Goal: Information Seeking & Learning: Check status

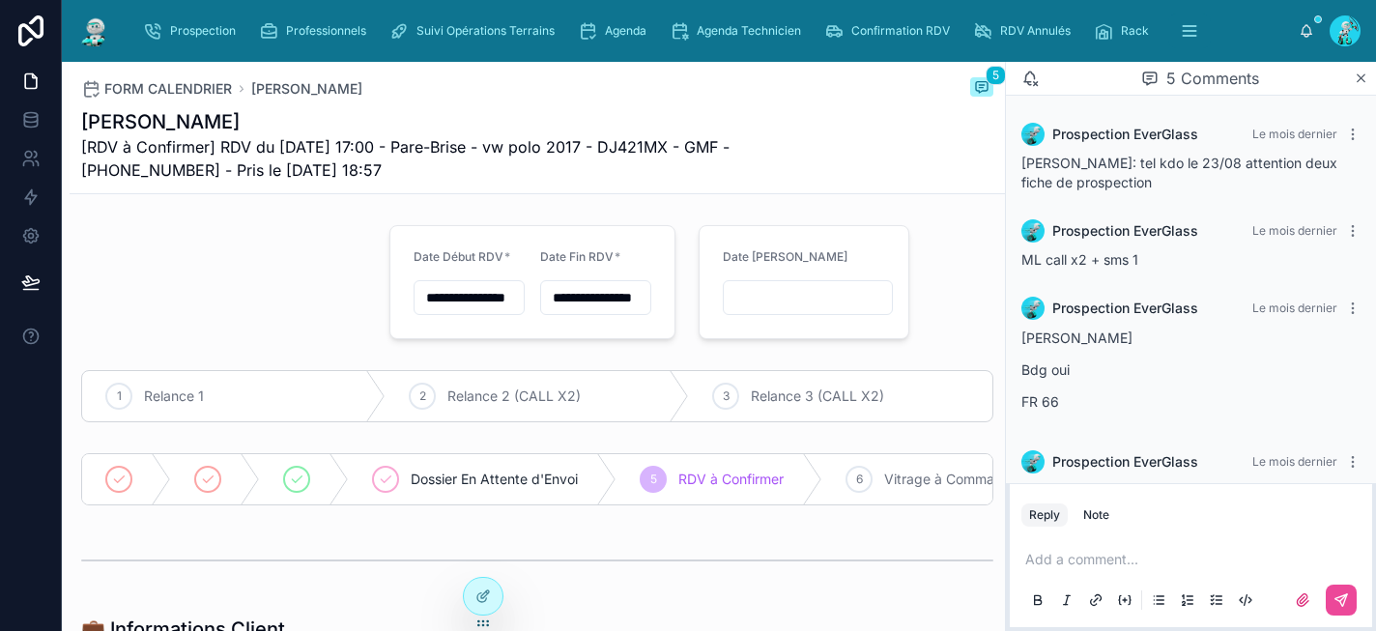
scroll to position [160, 0]
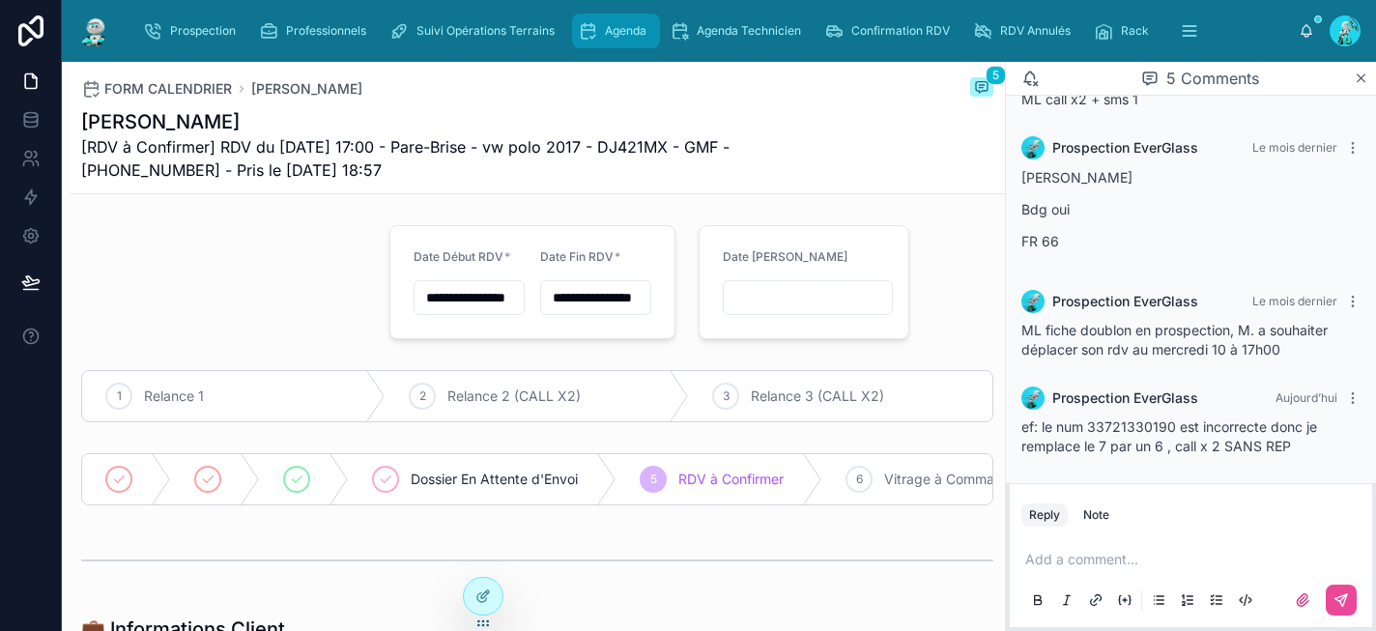
click at [610, 33] on span "Agenda" at bounding box center [626, 30] width 42 height 15
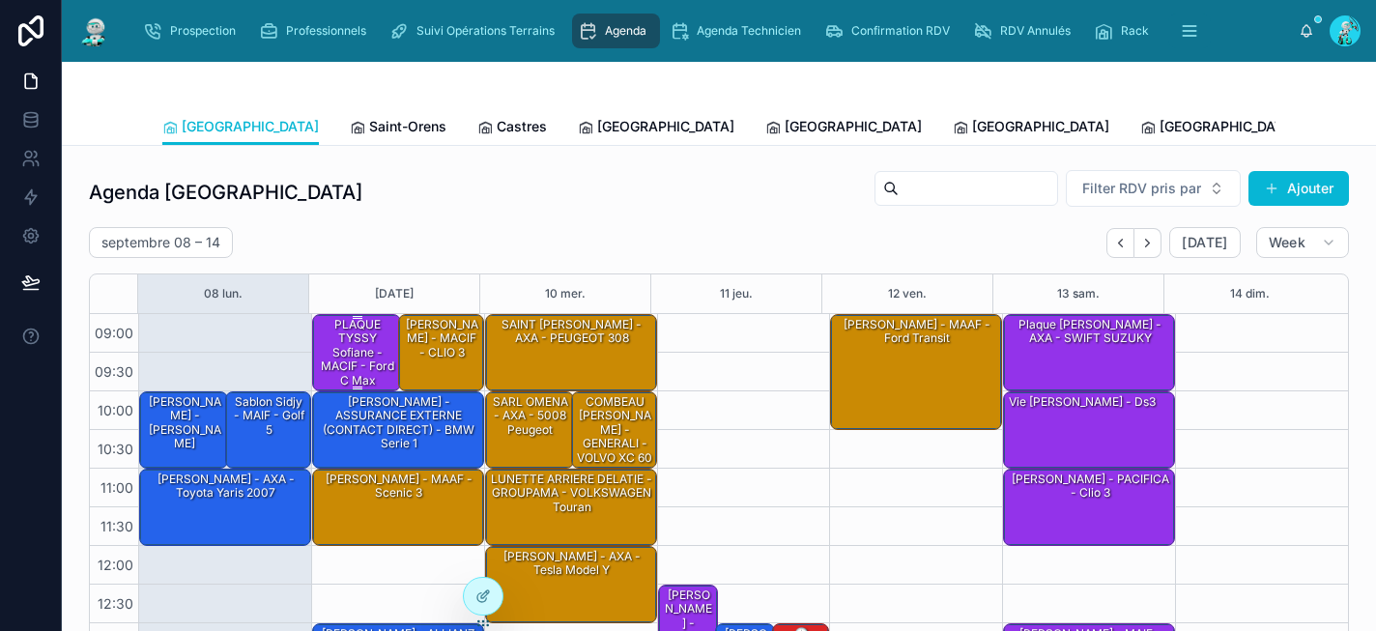
click at [348, 359] on div "PLAQUE TYSSY Sofiane - MACIF - Ford c Max" at bounding box center [357, 352] width 83 height 73
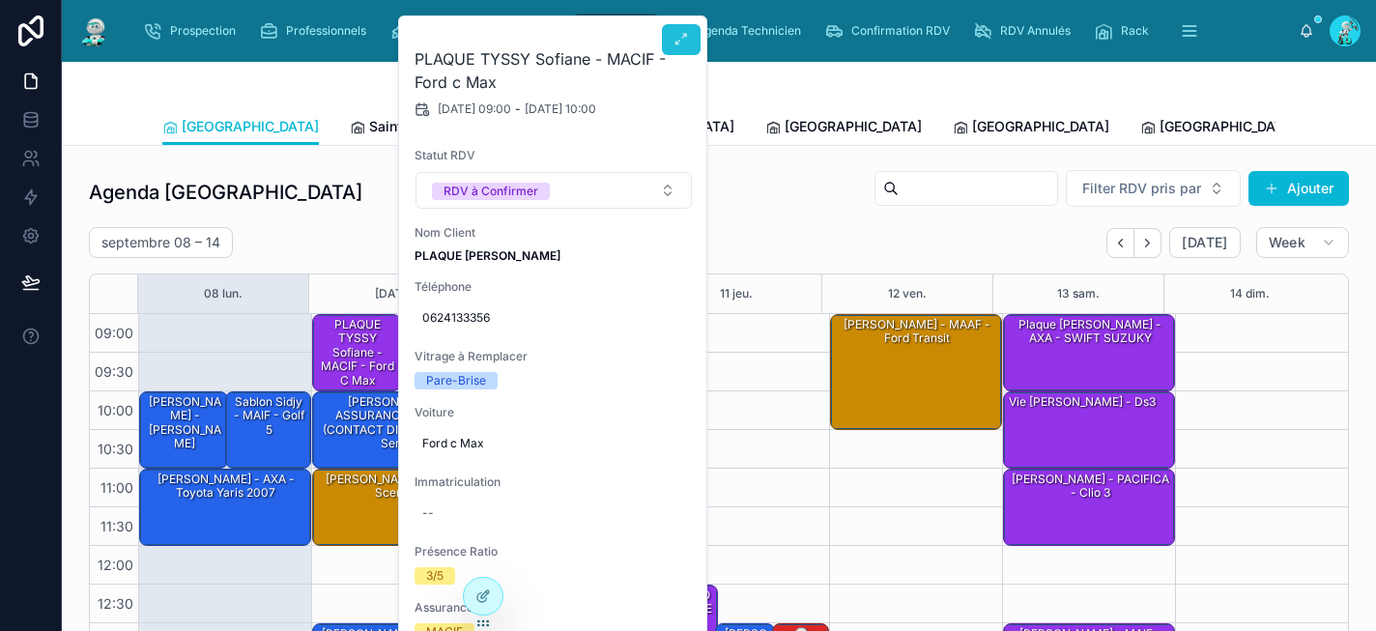
click at [685, 32] on icon at bounding box center [681, 39] width 15 height 15
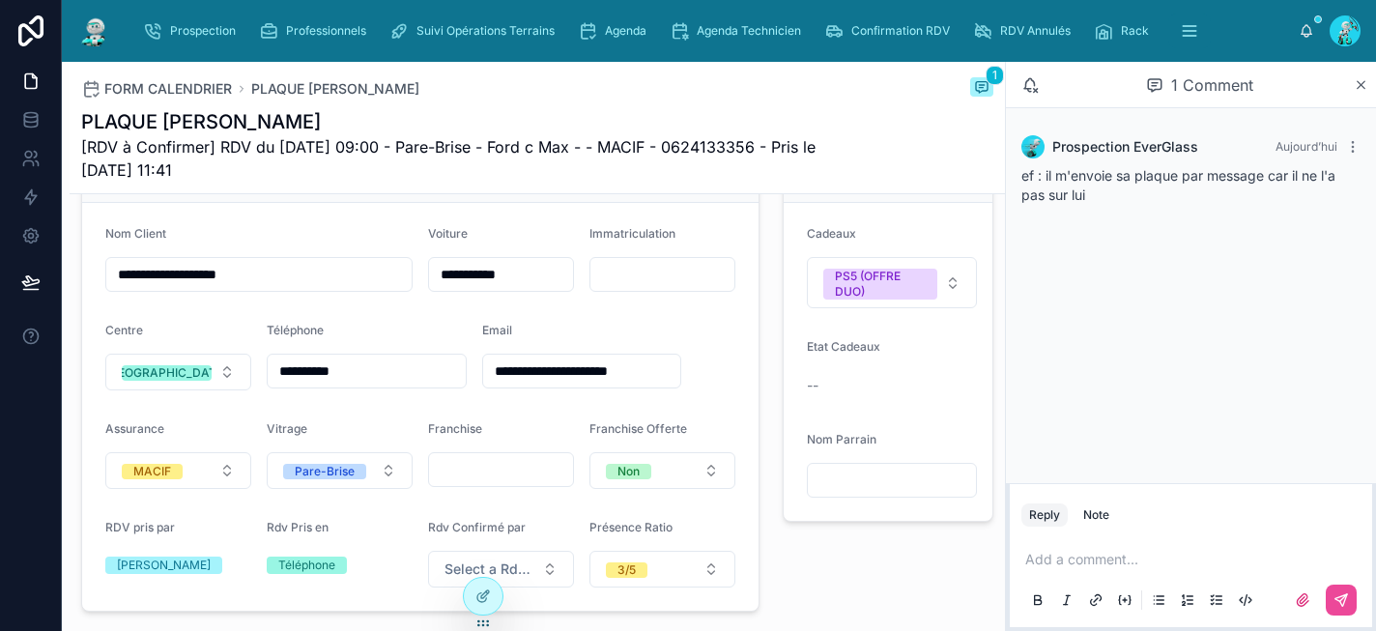
scroll to position [539, 0]
drag, startPoint x: 535, startPoint y: 388, endPoint x: 484, endPoint y: 381, distance: 51.7
click at [484, 381] on input "**********" at bounding box center [582, 370] width 198 height 27
click at [747, 431] on div "**********" at bounding box center [420, 372] width 679 height 477
click at [740, 257] on form "**********" at bounding box center [420, 406] width 677 height 408
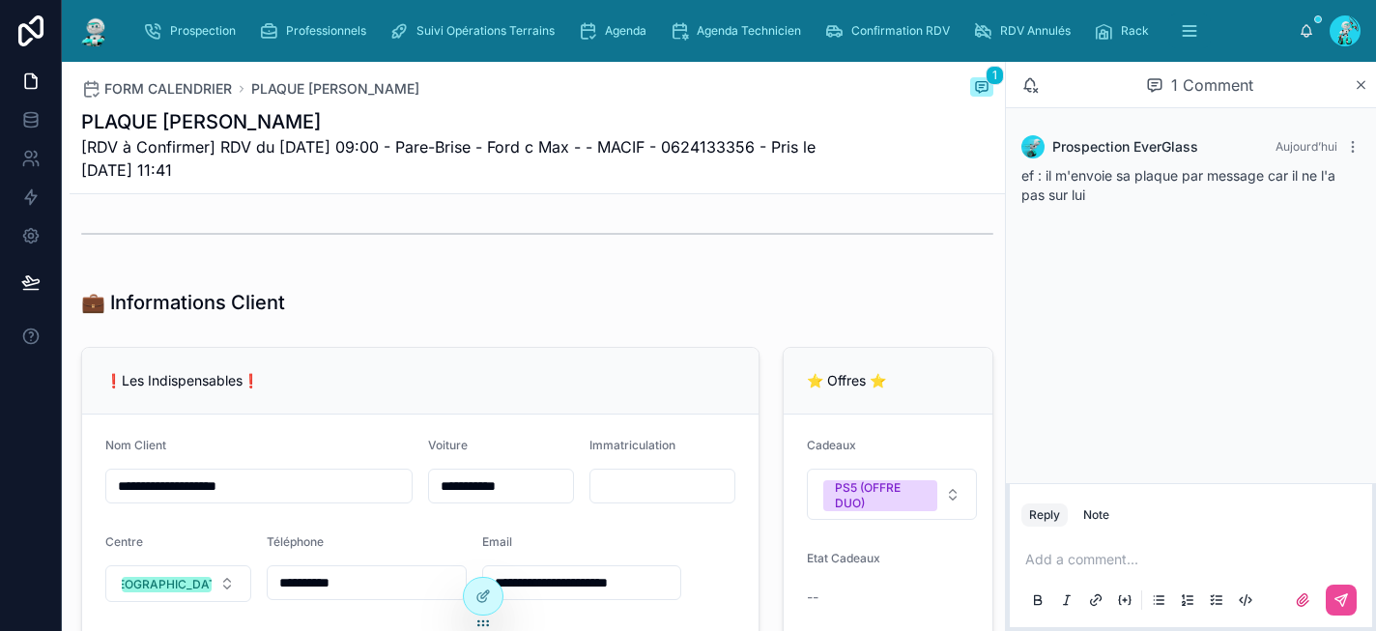
scroll to position [80, 0]
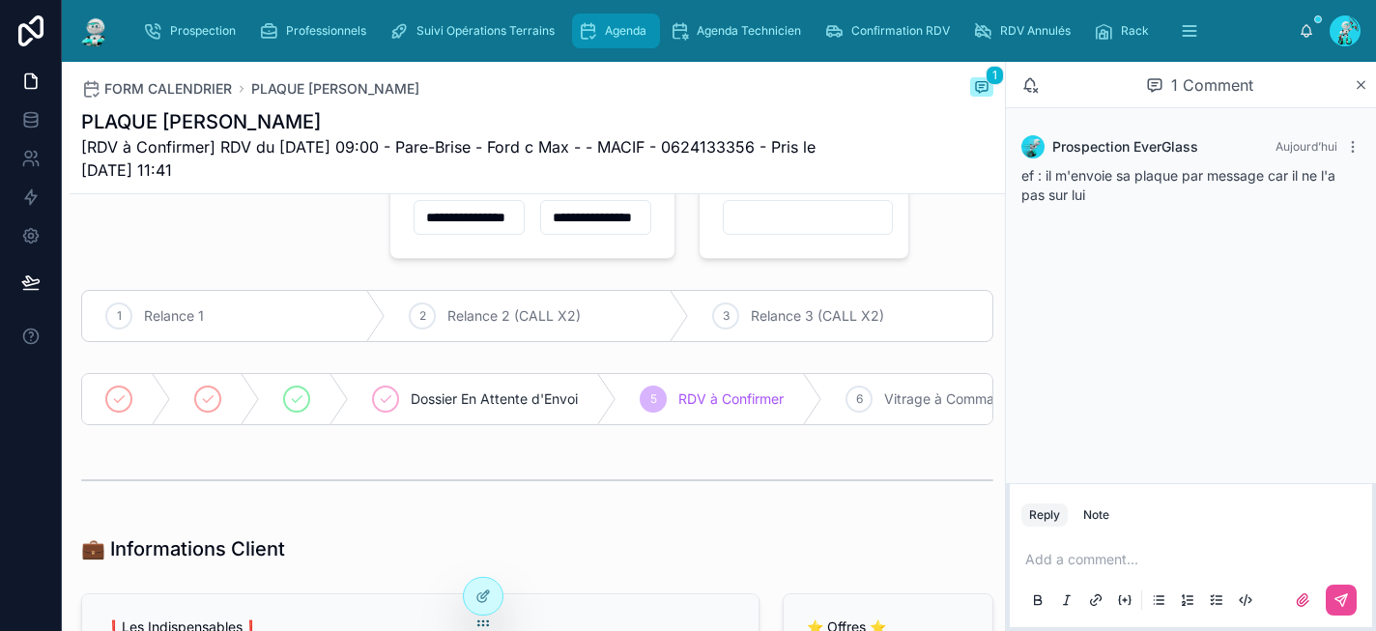
click at [612, 24] on span "Agenda" at bounding box center [626, 30] width 42 height 15
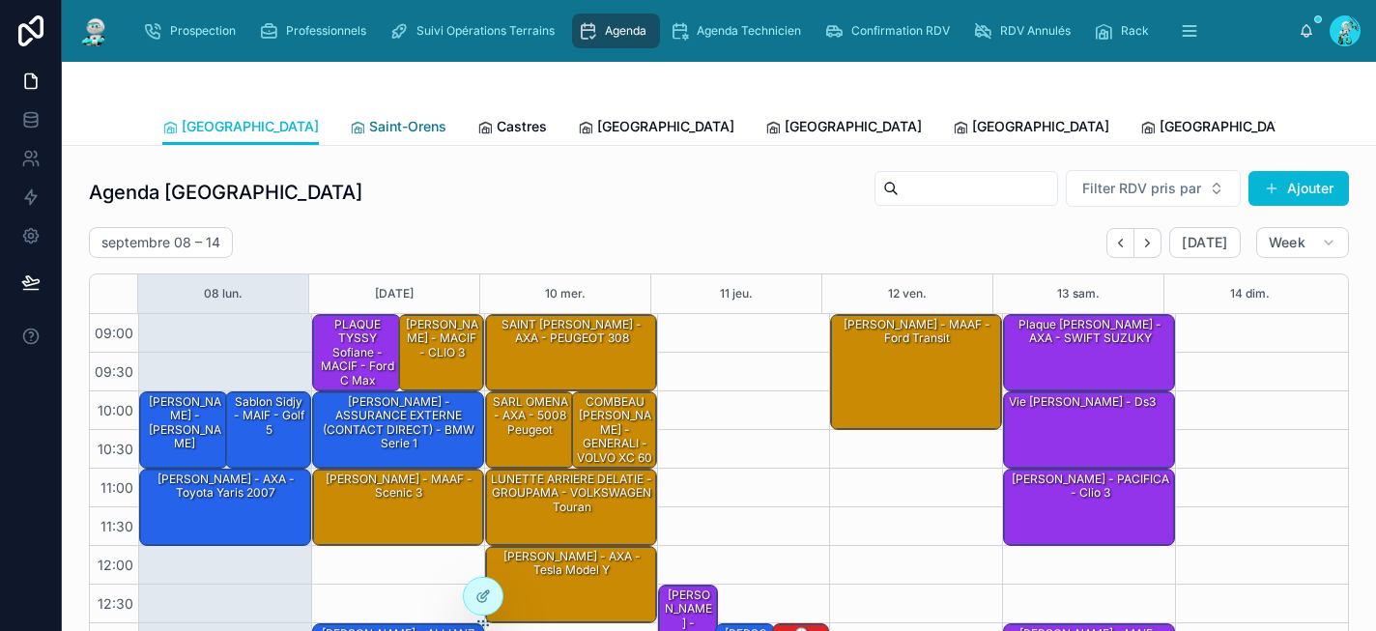
click at [369, 124] on span "Saint-Orens" at bounding box center [407, 126] width 77 height 19
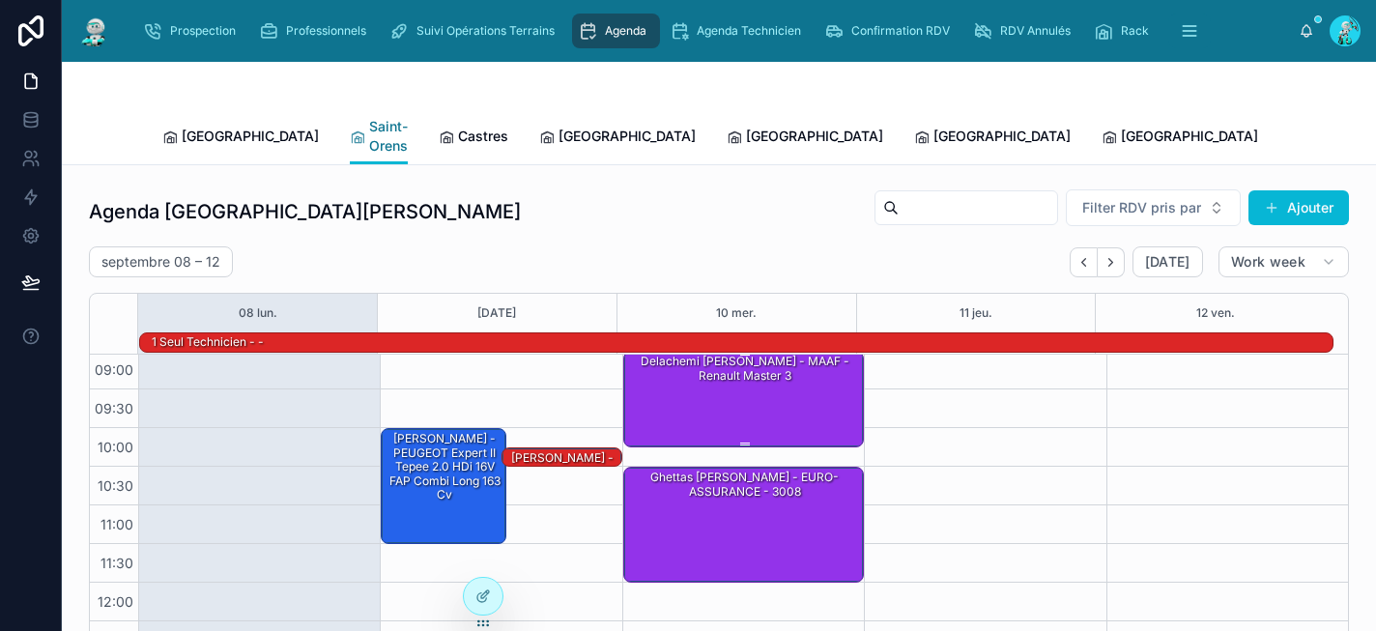
scroll to position [4, 0]
click at [458, 130] on span "Castres" at bounding box center [483, 136] width 50 height 19
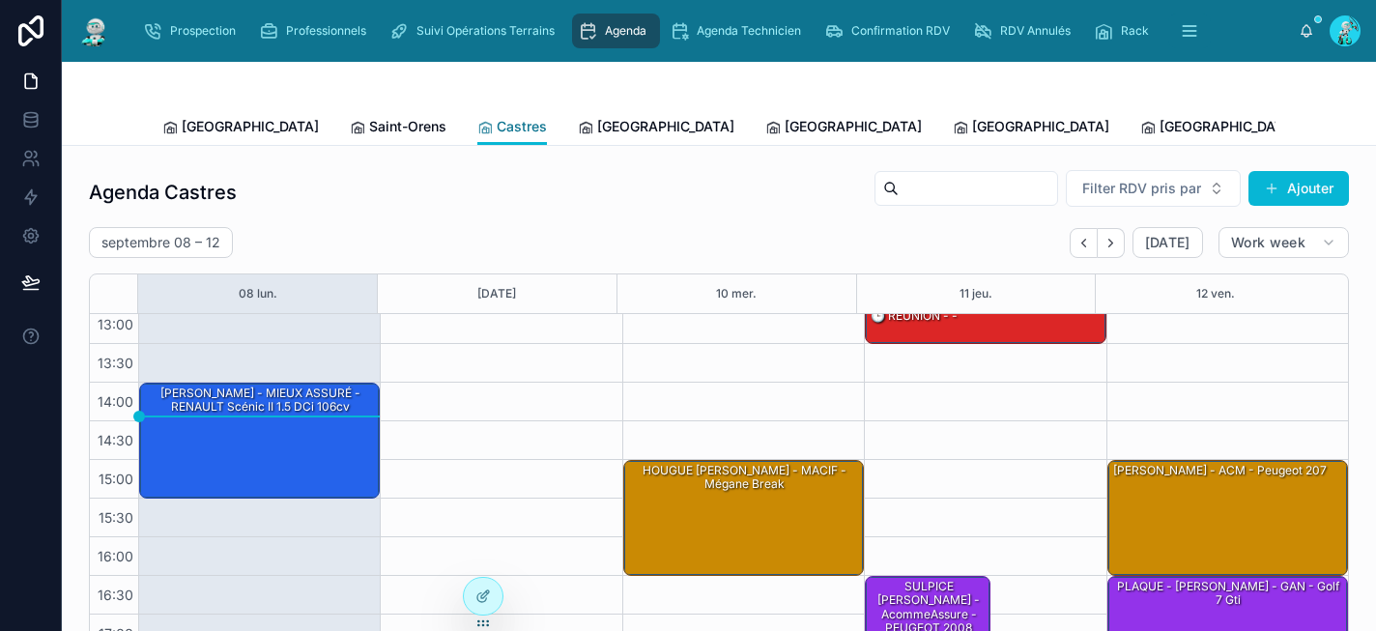
scroll to position [7, 0]
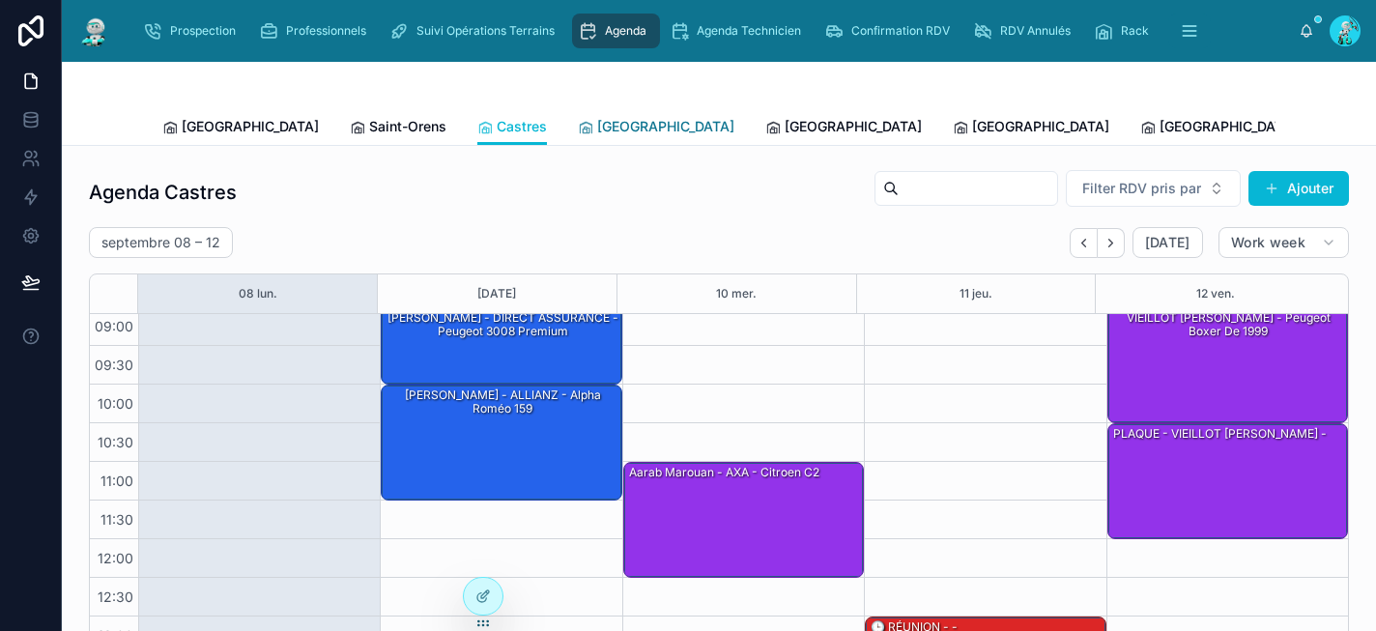
click at [597, 124] on span "[GEOGRAPHIC_DATA]" at bounding box center [665, 126] width 137 height 19
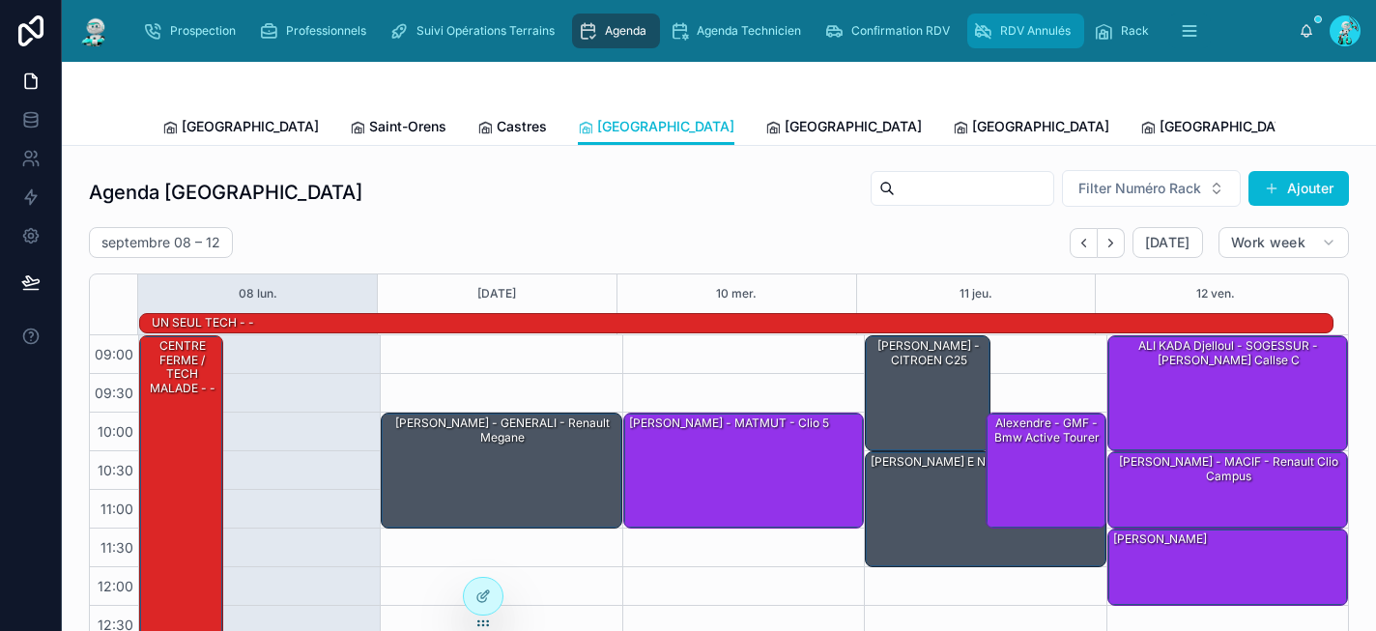
click at [1029, 32] on span "RDV Annulés" at bounding box center [1035, 30] width 71 height 15
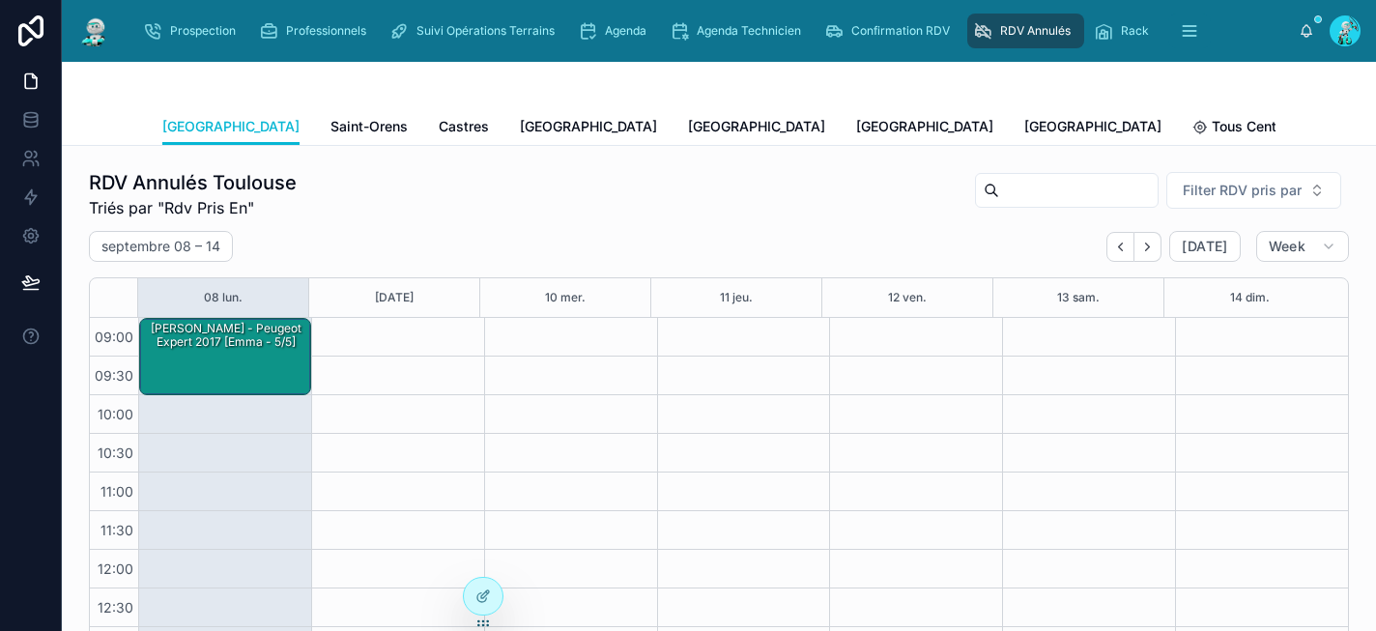
scroll to position [322, 0]
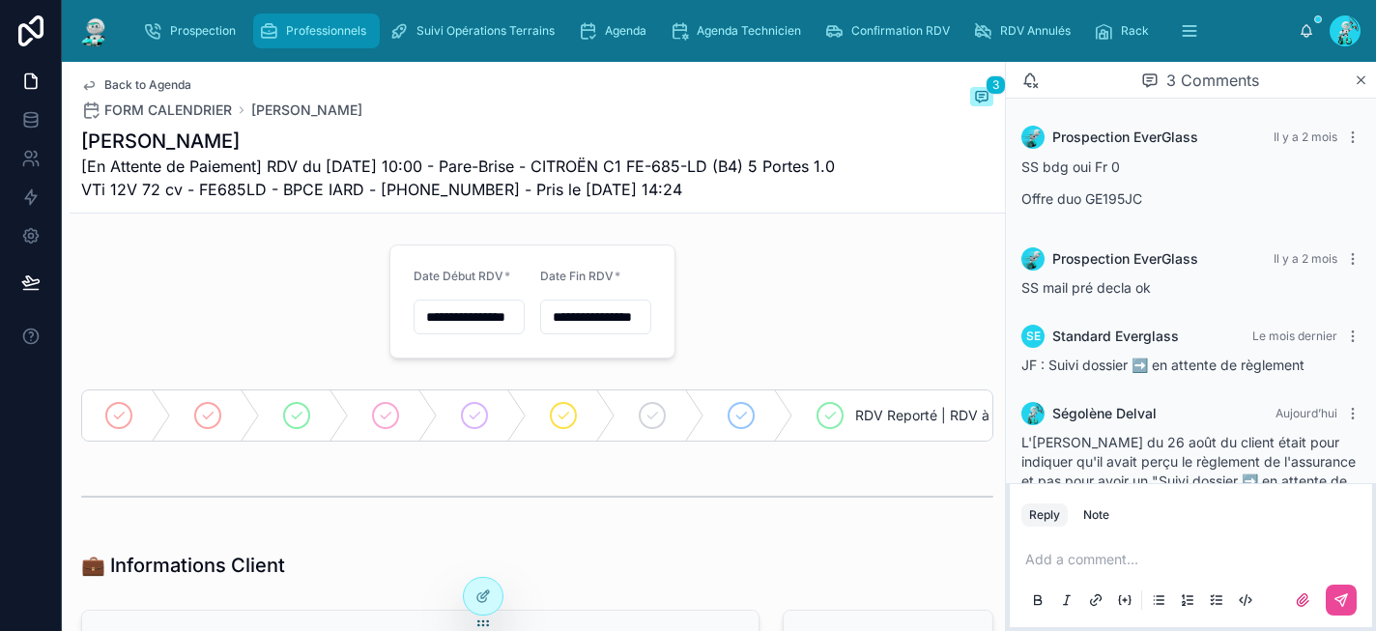
scroll to position [744, 0]
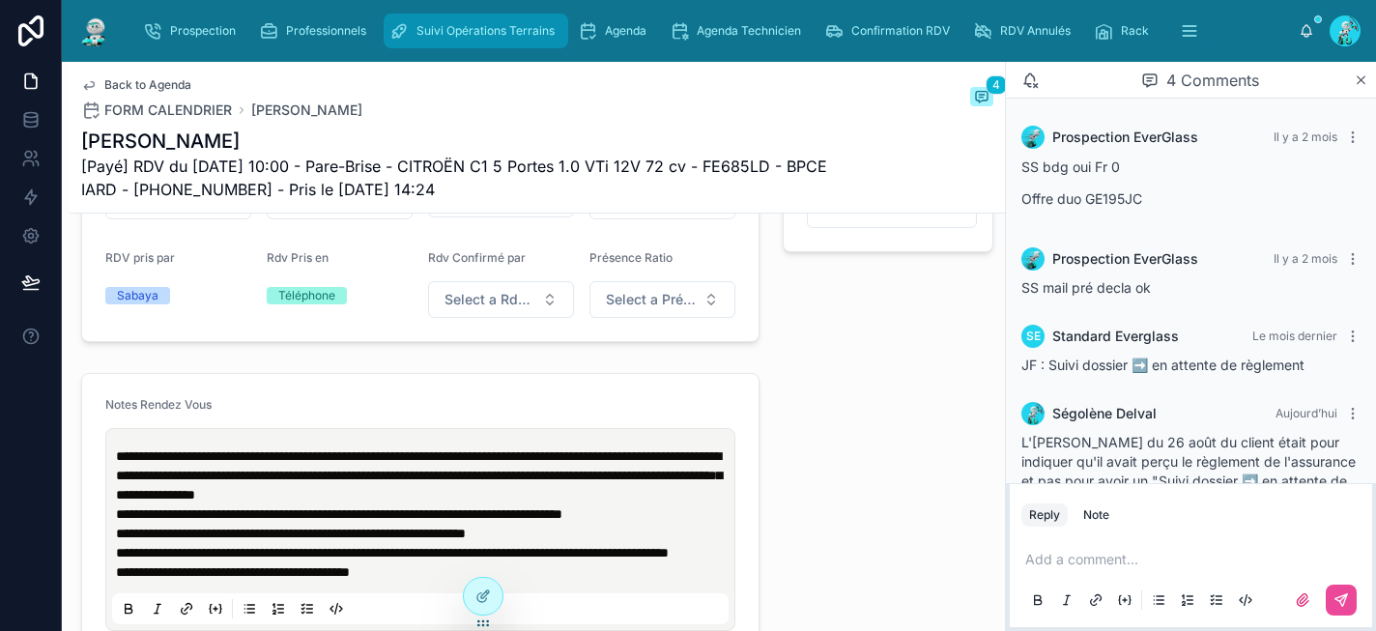
type input "**********"
click at [614, 40] on div "Agenda" at bounding box center [616, 30] width 76 height 31
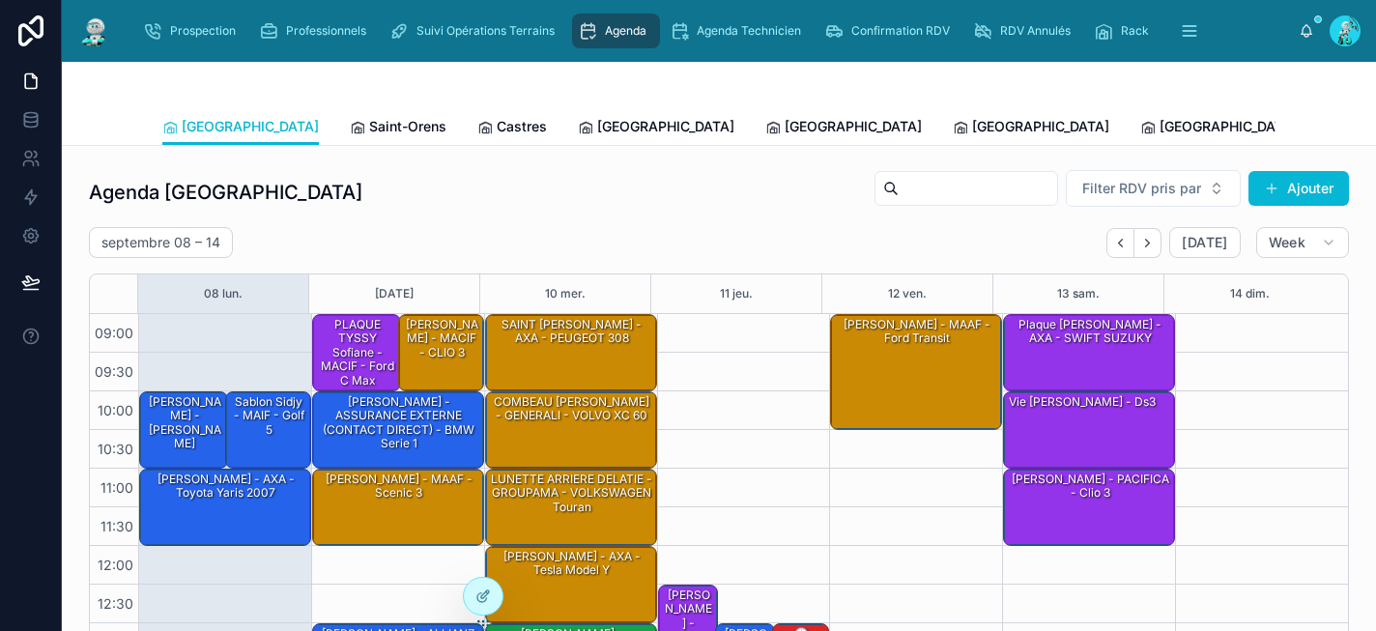
scroll to position [318, 0]
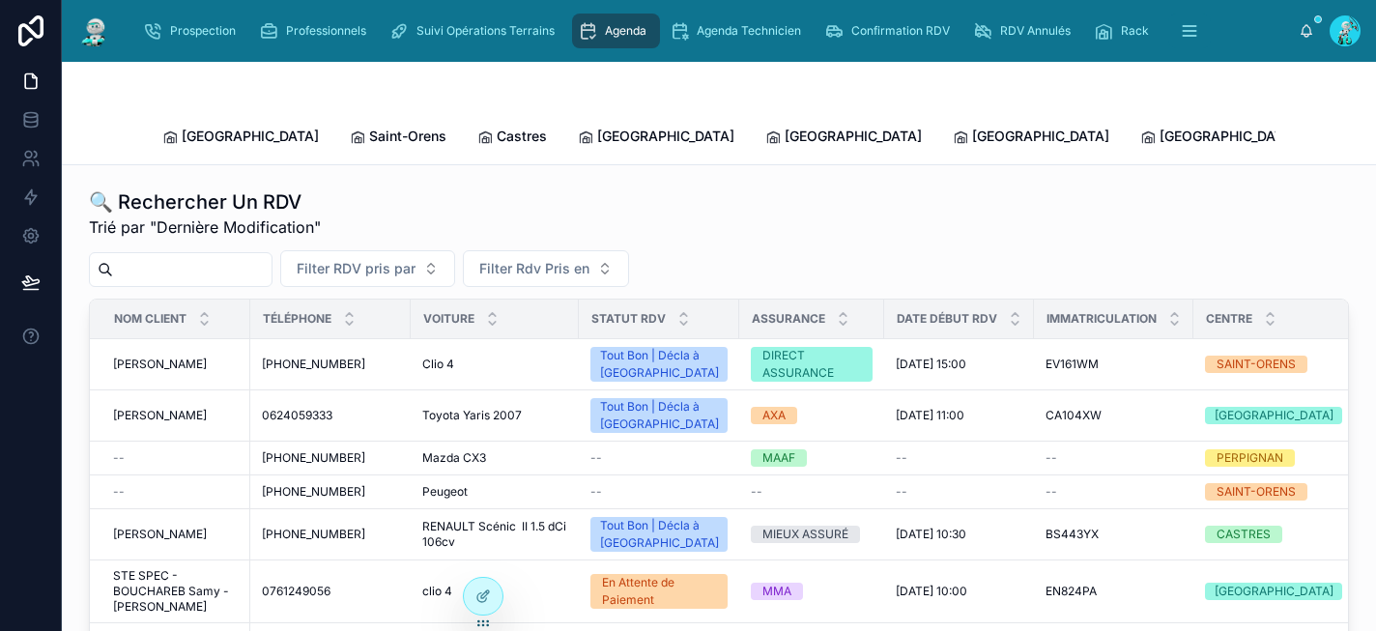
click at [178, 256] on input "text" at bounding box center [192, 269] width 159 height 27
type input "*****"
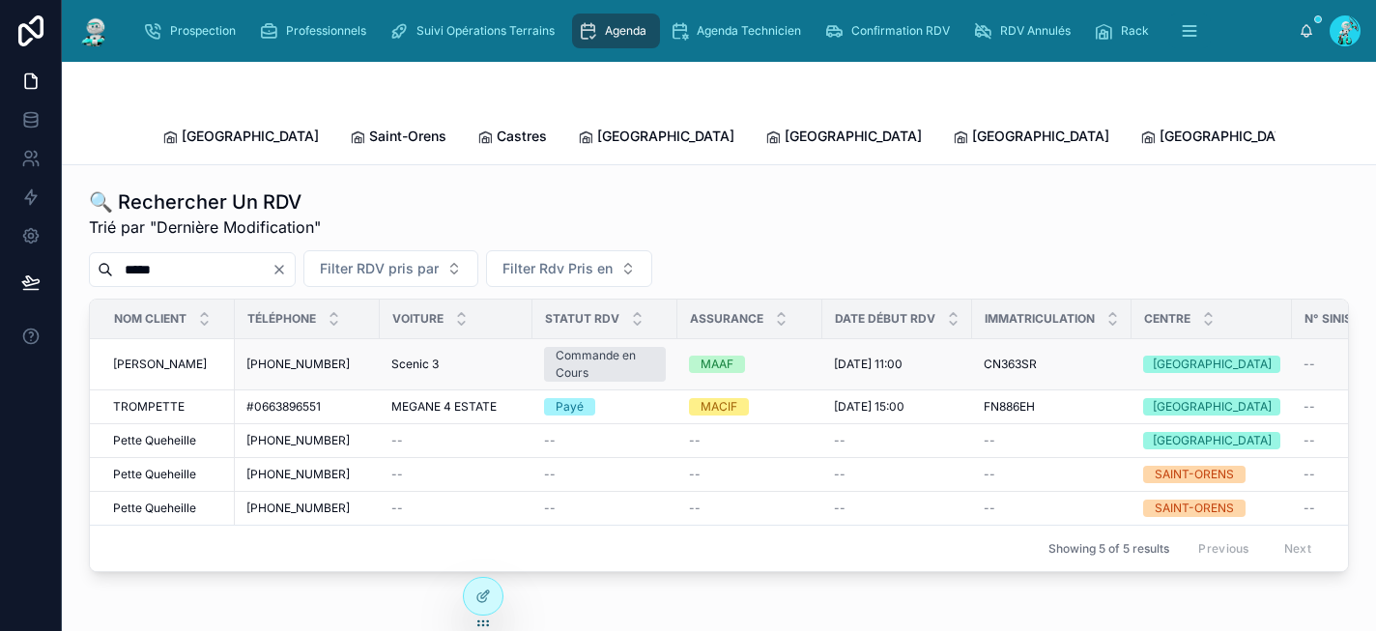
click at [306, 357] on span "+33771629187" at bounding box center [297, 364] width 103 height 15
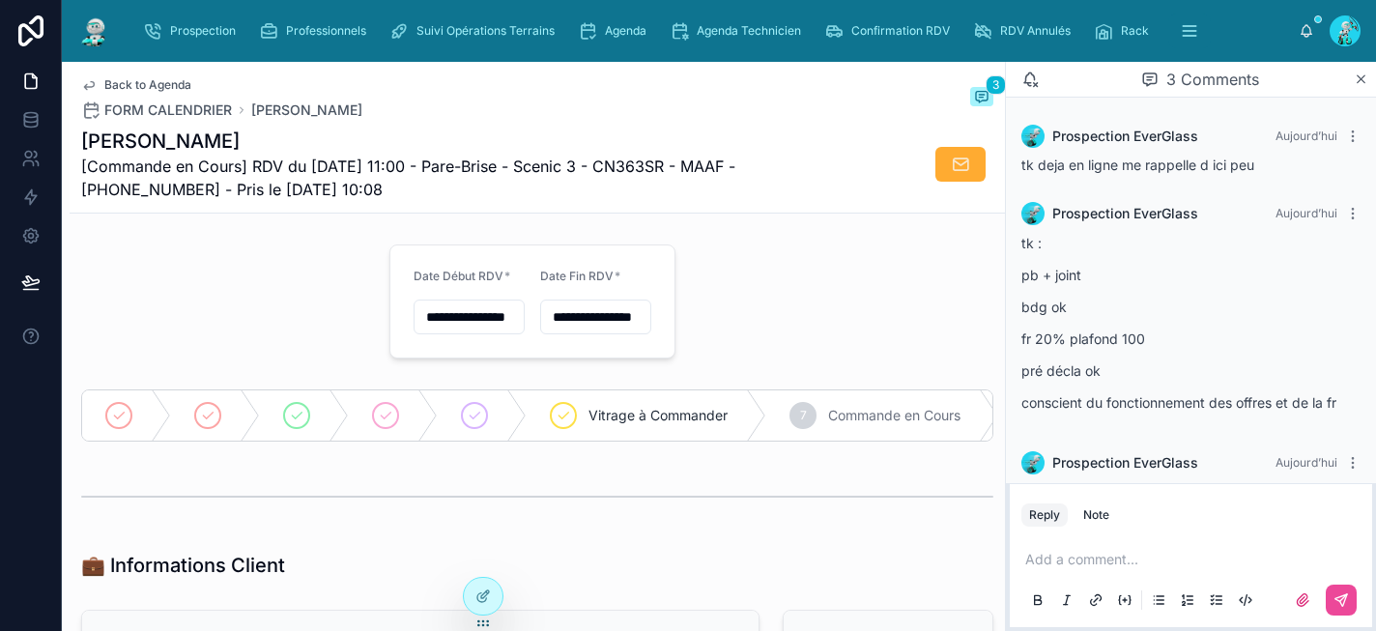
scroll to position [110, 0]
